Goal: Transaction & Acquisition: Subscribe to service/newsletter

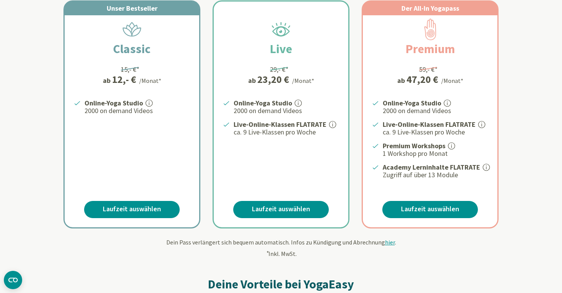
scroll to position [167, 0]
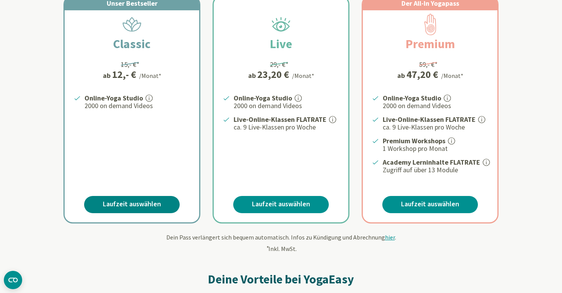
click at [125, 197] on link "Laufzeit auswählen" at bounding box center [132, 204] width 96 height 17
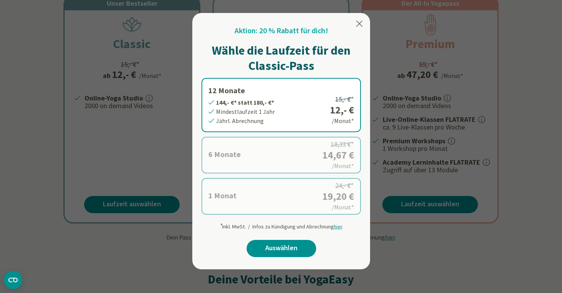
click at [255, 151] on label "6 Monate 88,- €* statt 110,- €* Mindestlaufzeit 6 Monate [GEOGRAPHIC_DATA]. Abr…" at bounding box center [282, 155] width 160 height 37
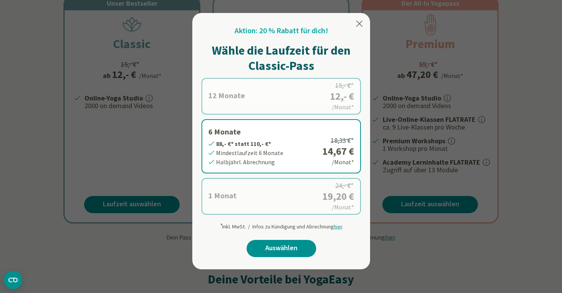
click at [249, 201] on label "1 Monat 19,20 €* statt 24,- €* Mindestlaufzeit 1 Monat Monatl. Abrechnung 24,- …" at bounding box center [282, 196] width 160 height 37
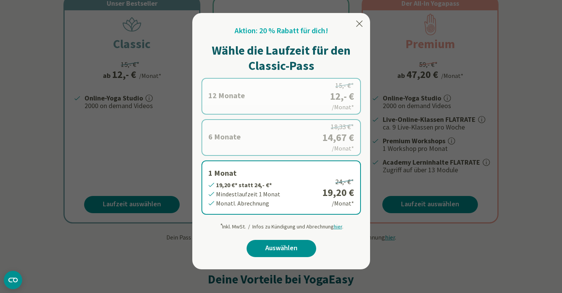
click at [260, 100] on label "12 Monate 144,- €* statt 180,- €* Mindestlaufzeit 1 Jahr Jährl. Abrechnung 15,-…" at bounding box center [282, 96] width 160 height 37
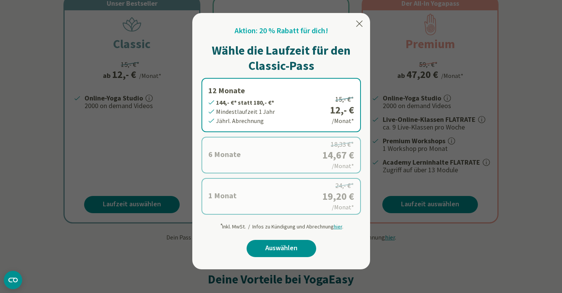
click at [204, 203] on label "1 Monat 19,20 €* statt 24,- €* Mindestlaufzeit 1 Monat Monatl. Abrechnung 24,- …" at bounding box center [282, 196] width 160 height 37
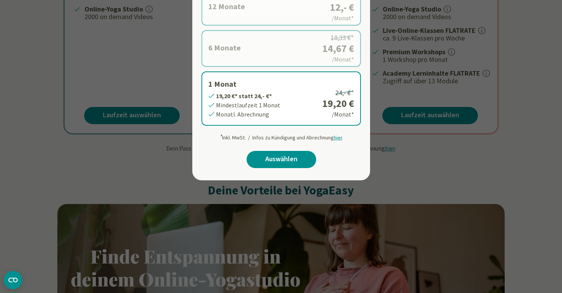
scroll to position [258, 0]
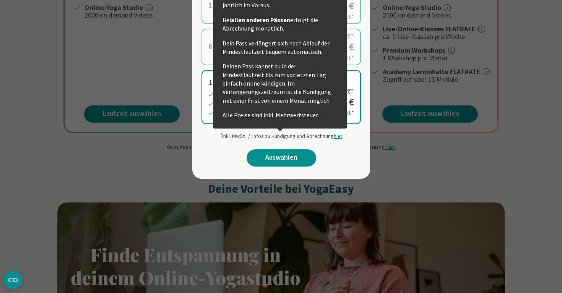
click at [357, 169] on div "Aktion: 20 % Rabatt für dich! Wähle die Laufzeit für den Classic-Pass 12 Monate…" at bounding box center [282, 54] width 160 height 238
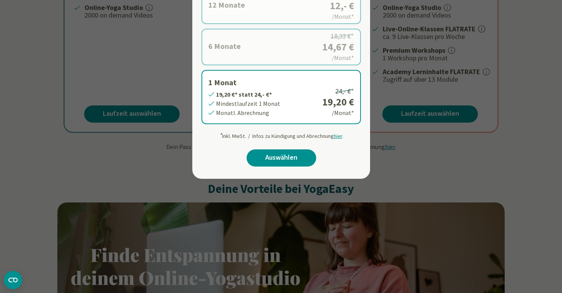
drag, startPoint x: 347, startPoint y: 102, endPoint x: 314, endPoint y: 99, distance: 33.8
click at [314, 99] on label "1 Monat 19,20 €* statt 24,- €* Mindestlaufzeit 1 Monat Monatl. Abrechnung 24,- …" at bounding box center [282, 97] width 160 height 54
drag, startPoint x: 321, startPoint y: 103, endPoint x: 350, endPoint y: 103, distance: 28.7
click at [350, 103] on label "1 Monat 19,20 €* statt 24,- €* Mindestlaufzeit 1 Monat Monatl. Abrechnung 24,- …" at bounding box center [282, 97] width 160 height 54
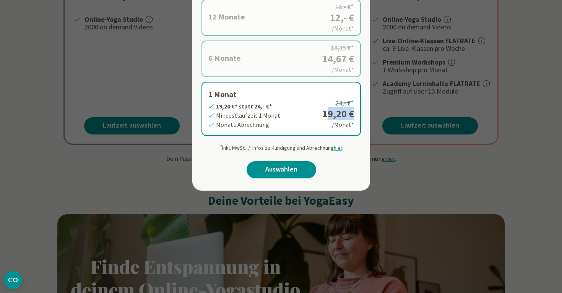
scroll to position [244, 0]
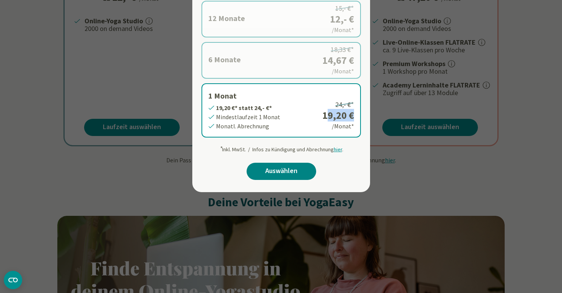
click at [276, 173] on link "Auswählen" at bounding box center [282, 171] width 70 height 17
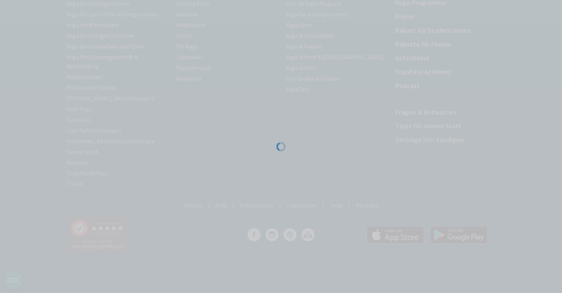
scroll to position [119, 0]
